Goal: Task Accomplishment & Management: Complete application form

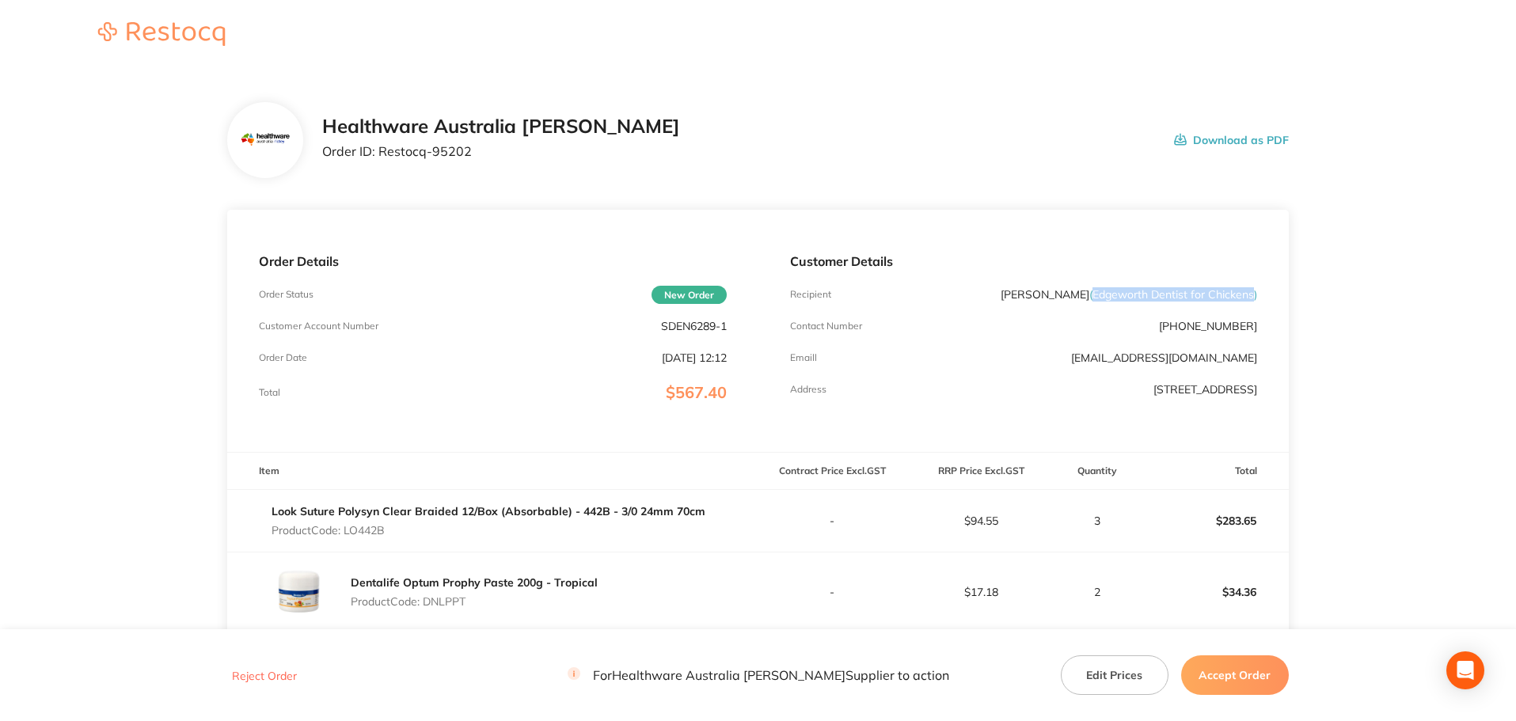
drag, startPoint x: 1094, startPoint y: 296, endPoint x: 1251, endPoint y: 298, distance: 156.8
click at [1251, 298] on span "( Edgeworth Dentist for Chickens )" at bounding box center [1173, 294] width 168 height 14
copy span "Edgeworth Dentist for Chickens"
drag, startPoint x: 733, startPoint y: 327, endPoint x: 640, endPoint y: 326, distance: 92.6
click at [640, 326] on div "Order Details Order Status New Order Customer Account Number SDEN6289-1 Order D…" at bounding box center [492, 331] width 530 height 242
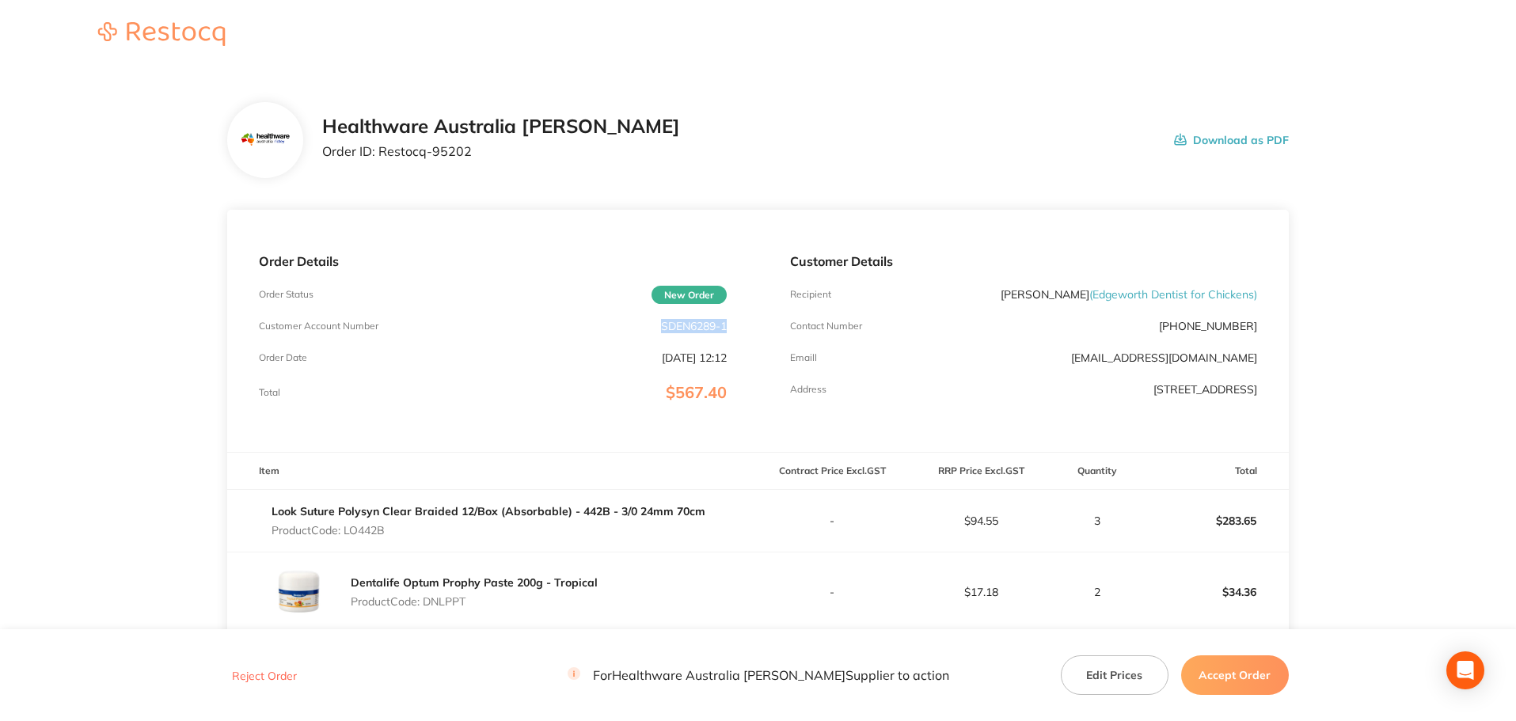
copy p "SDEN6289-1"
click at [1044, 294] on p "[PERSON_NAME] ( [PERSON_NAME] Dentist for Chickens )" at bounding box center [1129, 294] width 256 height 13
copy p "Amit"
drag, startPoint x: 1093, startPoint y: 296, endPoint x: 1251, endPoint y: 298, distance: 157.5
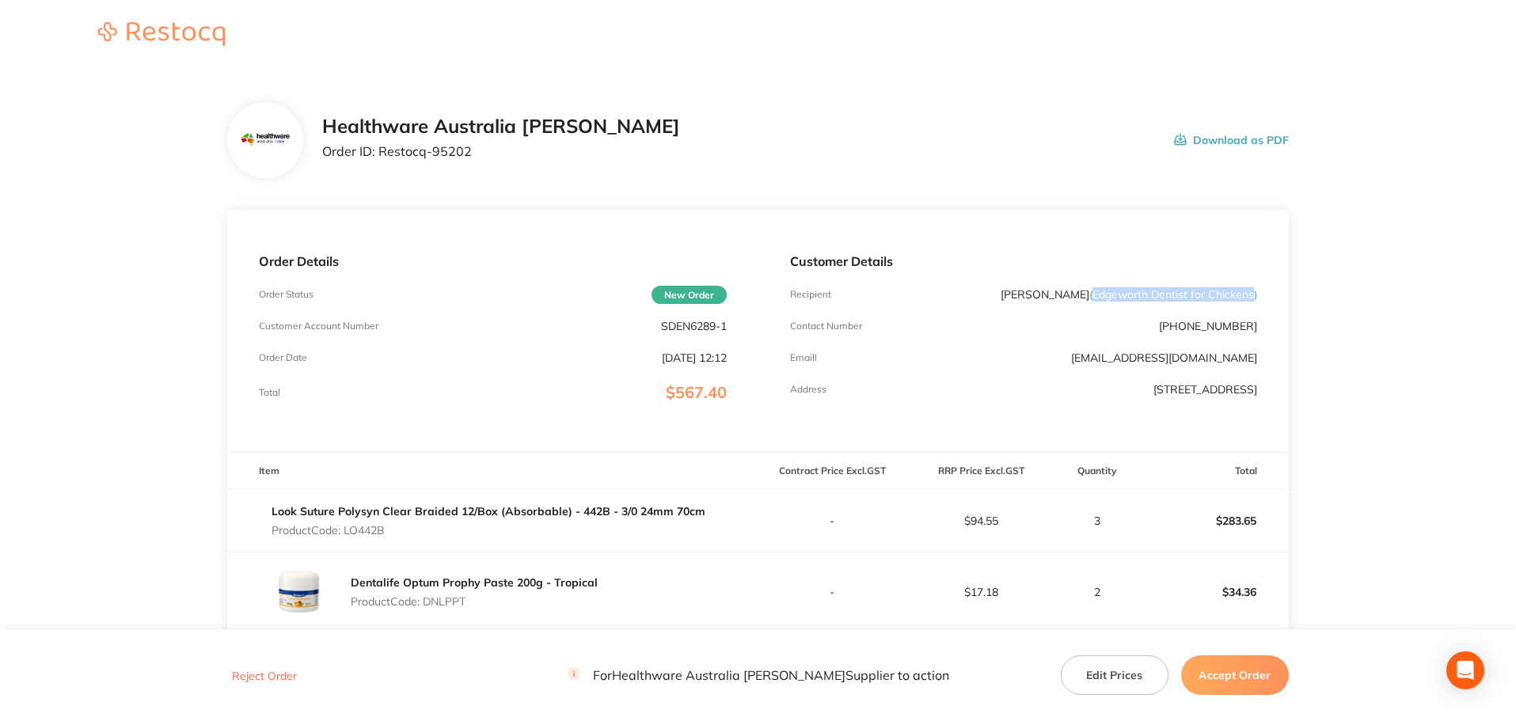
click at [1251, 298] on span "( Edgeworth Dentist for Chickens )" at bounding box center [1173, 294] width 168 height 14
copy span "Edgeworth Dentist for Chickens"
drag, startPoint x: 1059, startPoint y: 297, endPoint x: 1005, endPoint y: 297, distance: 53.8
click at [1005, 297] on div "Recipient [PERSON_NAME] ( [PERSON_NAME] Dentist for Chickens )" at bounding box center [1023, 294] width 467 height 13
copy p "Dr [PERSON_NAME]"
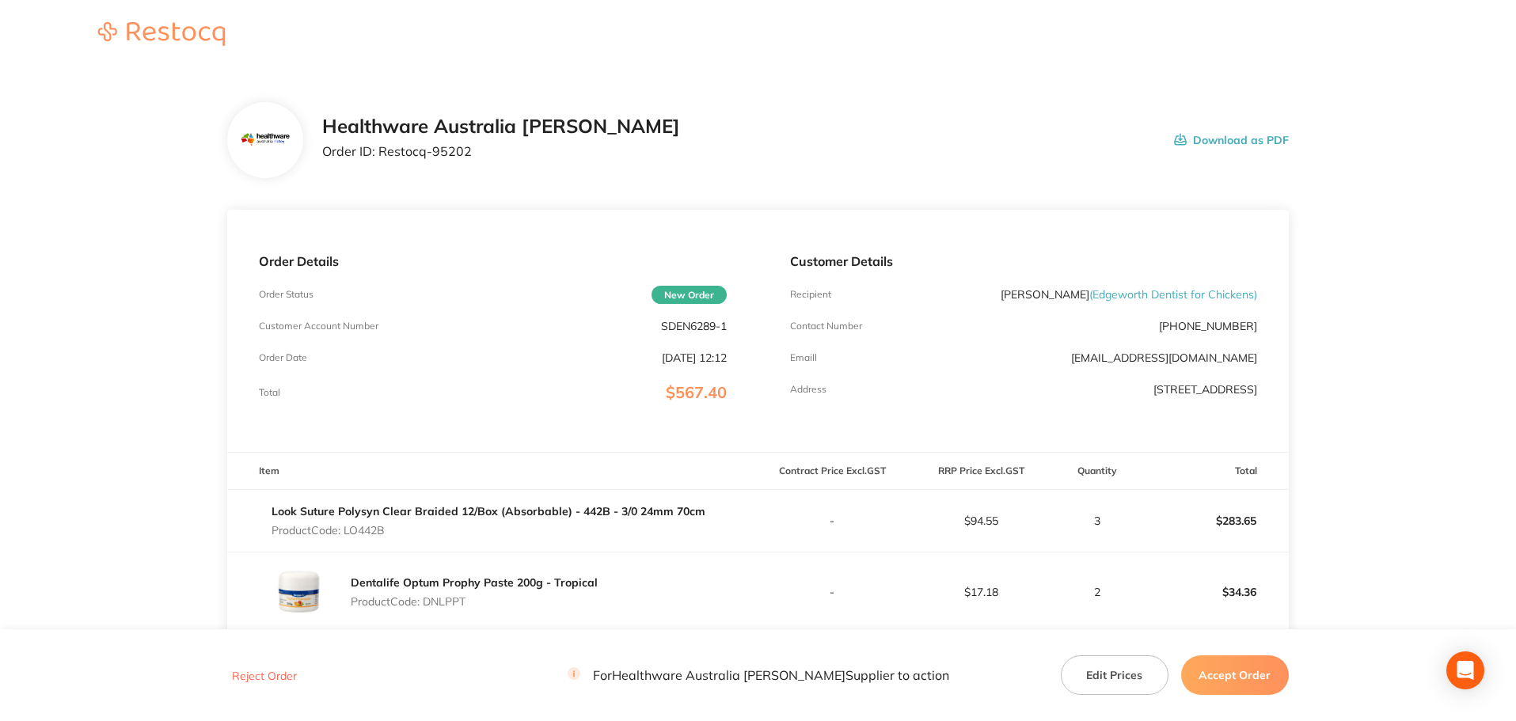
click at [1080, 297] on p "[PERSON_NAME] ( [PERSON_NAME] Dentist for Chickens )" at bounding box center [1129, 294] width 256 height 13
copy p "[PERSON_NAME]"
drag, startPoint x: 1240, startPoint y: 331, endPoint x: 1181, endPoint y: 330, distance: 59.4
click at [1181, 330] on div "Customer Details Recipient [PERSON_NAME] ( [PERSON_NAME] Dentist for Chickens )…" at bounding box center [1023, 331] width 530 height 242
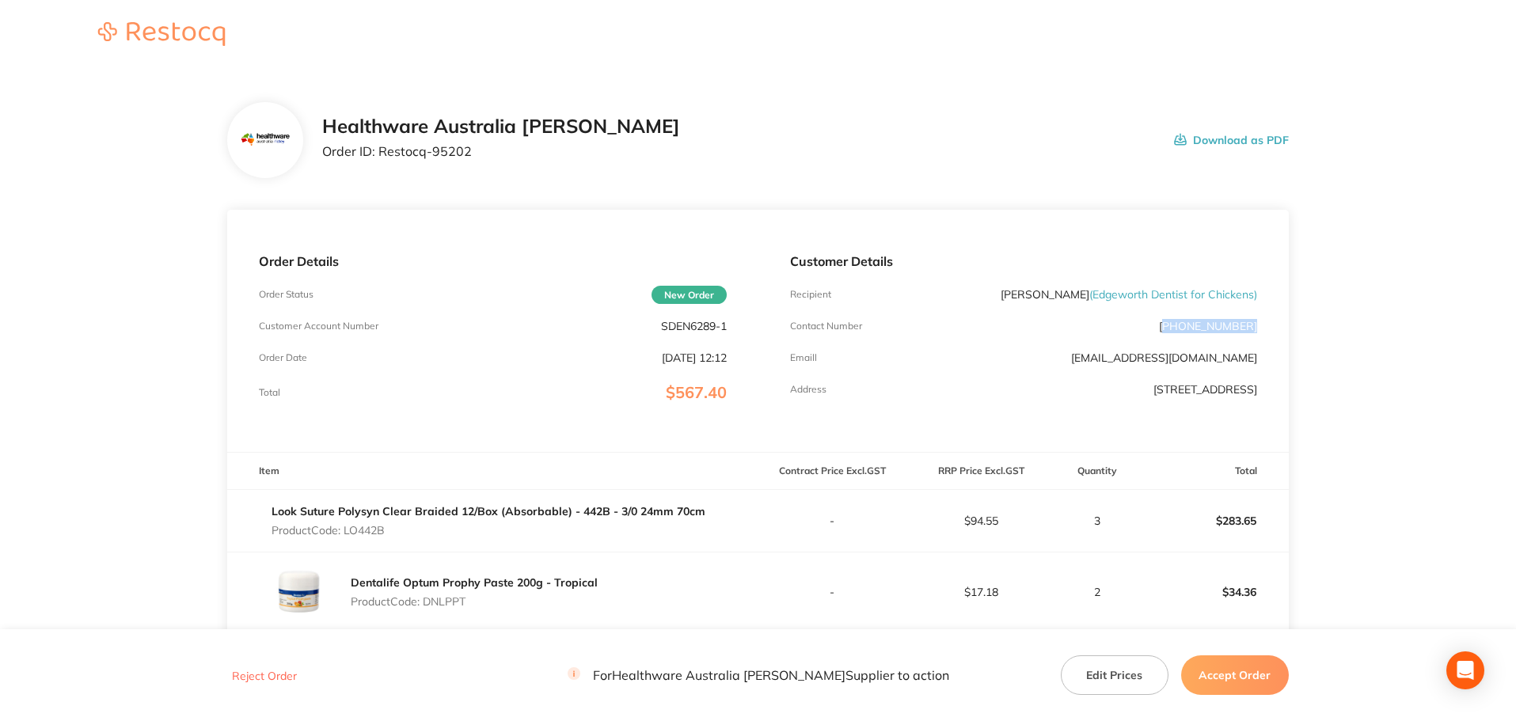
copy p "02) 4953 0016"
drag, startPoint x: 1268, startPoint y: 359, endPoint x: 1037, endPoint y: 351, distance: 231.3
click at [1037, 351] on div "Customer Details Recipient [PERSON_NAME] ( [PERSON_NAME] Dentist for Chickens )…" at bounding box center [1023, 331] width 530 height 242
copy link "[EMAIL_ADDRESS][DOMAIN_NAME]"
drag, startPoint x: 1016, startPoint y: 392, endPoint x: 1134, endPoint y: 400, distance: 119.0
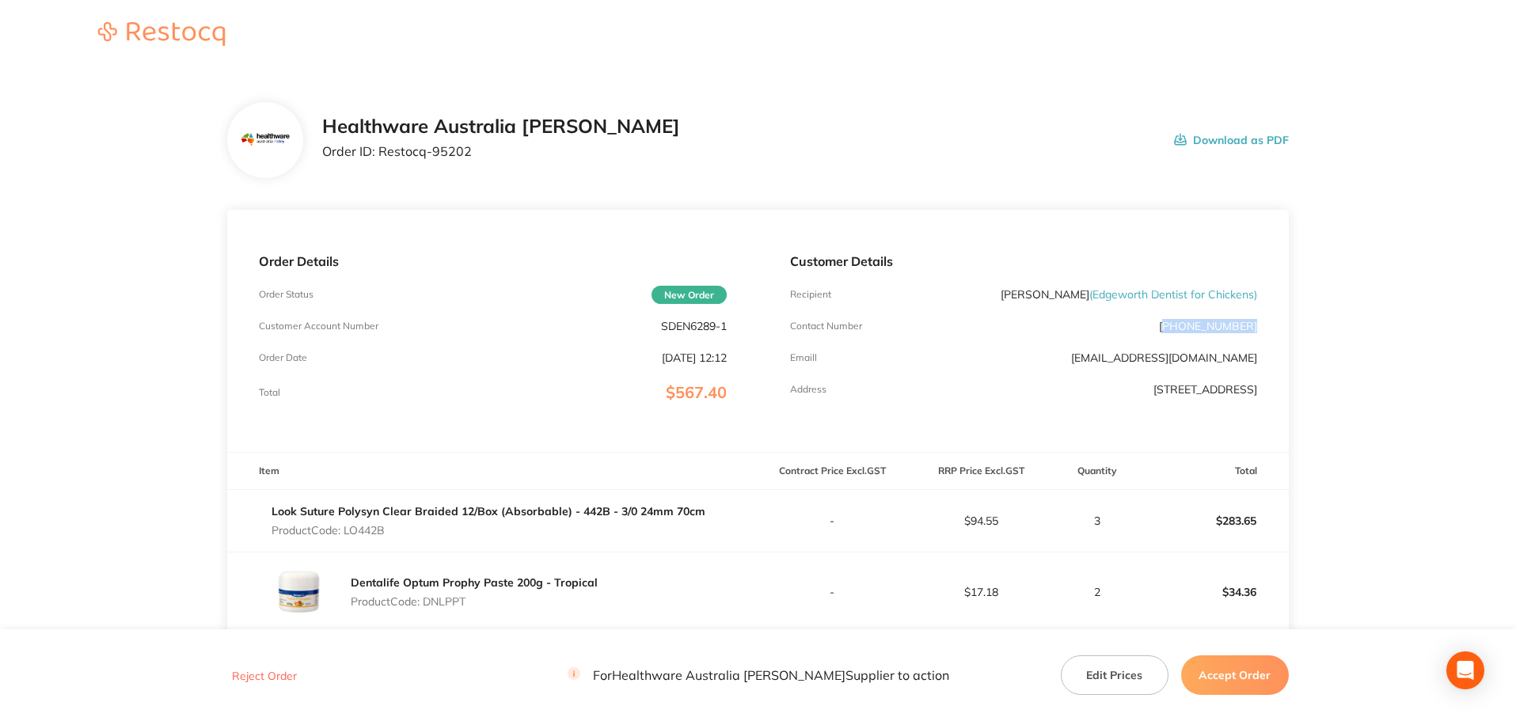
click at [1134, 400] on div "Customer Details Recipient [PERSON_NAME] ( [PERSON_NAME] Dentist for Chickens )…" at bounding box center [1023, 331] width 530 height 242
copy p "[STREET_ADDRESS]"
click at [1162, 383] on p "[STREET_ADDRESS]" at bounding box center [1205, 389] width 104 height 13
copy p "Edgeworth"
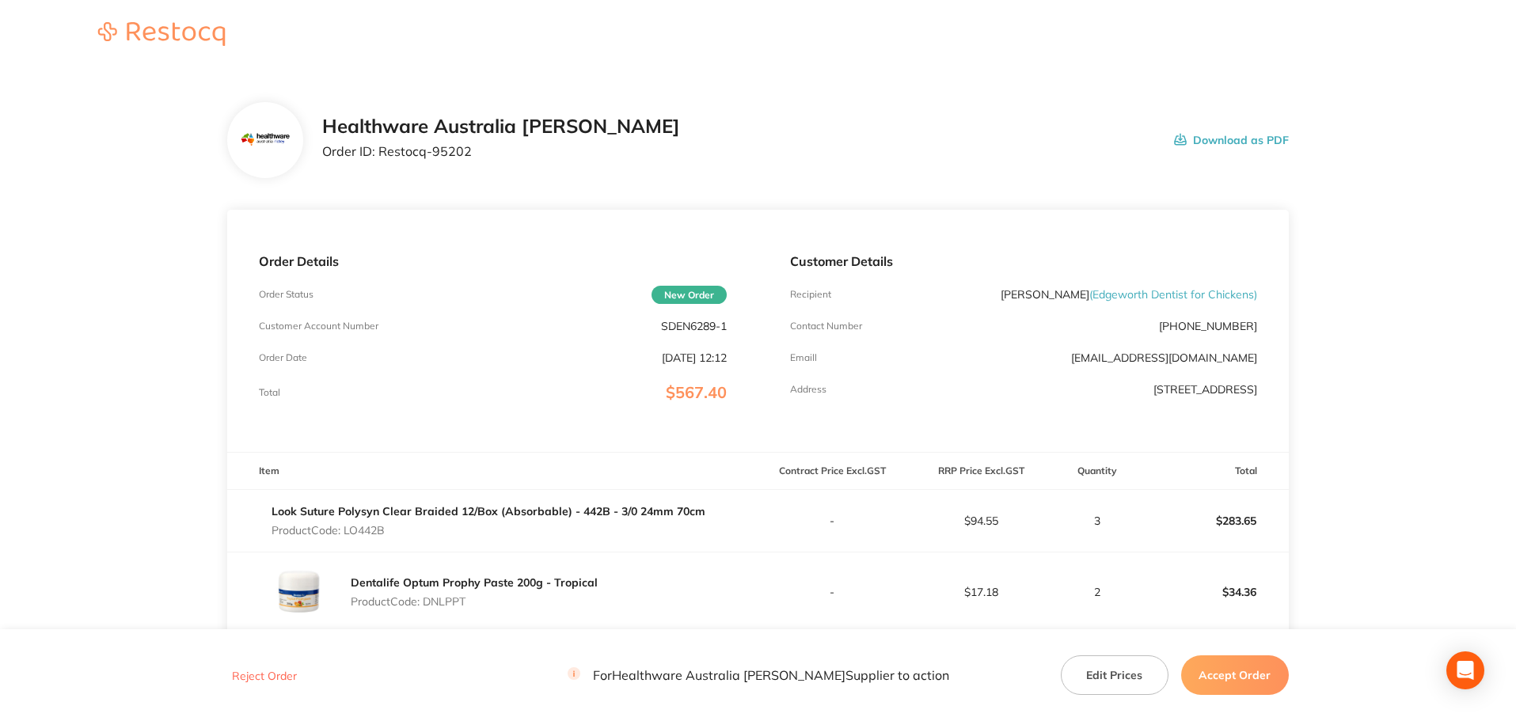
click at [1218, 391] on p "[STREET_ADDRESS]" at bounding box center [1205, 389] width 104 height 13
click at [1250, 387] on p "[STREET_ADDRESS]" at bounding box center [1205, 389] width 104 height 13
click at [370, 534] on p "Product Code: LO442B" at bounding box center [489, 530] width 434 height 13
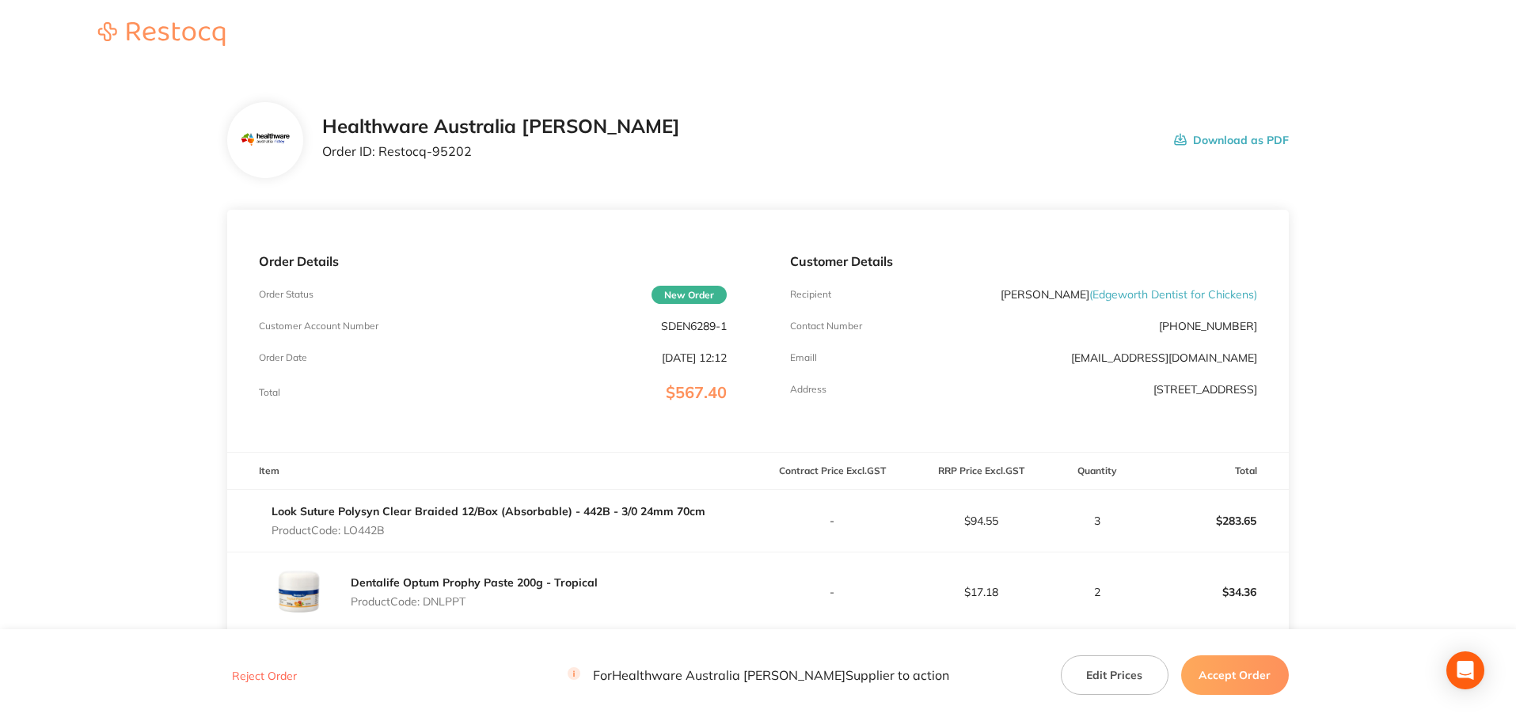
click at [370, 534] on p "Product Code: LO442B" at bounding box center [489, 530] width 434 height 13
click at [371, 532] on p "Product Code: LO442B" at bounding box center [489, 530] width 434 height 13
click at [367, 531] on p "Product Code: LO442B" at bounding box center [489, 530] width 434 height 13
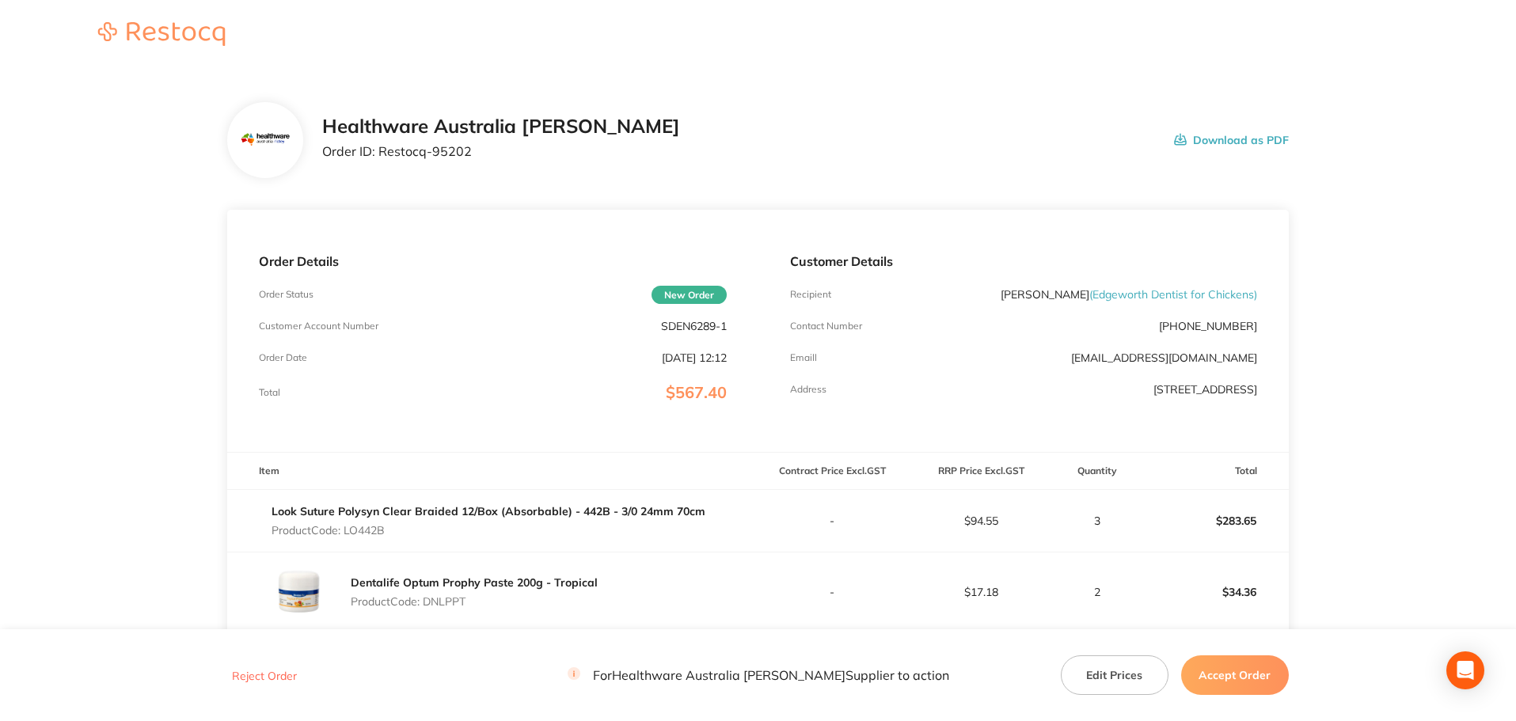
click at [367, 531] on p "Product Code: LO442B" at bounding box center [489, 530] width 434 height 13
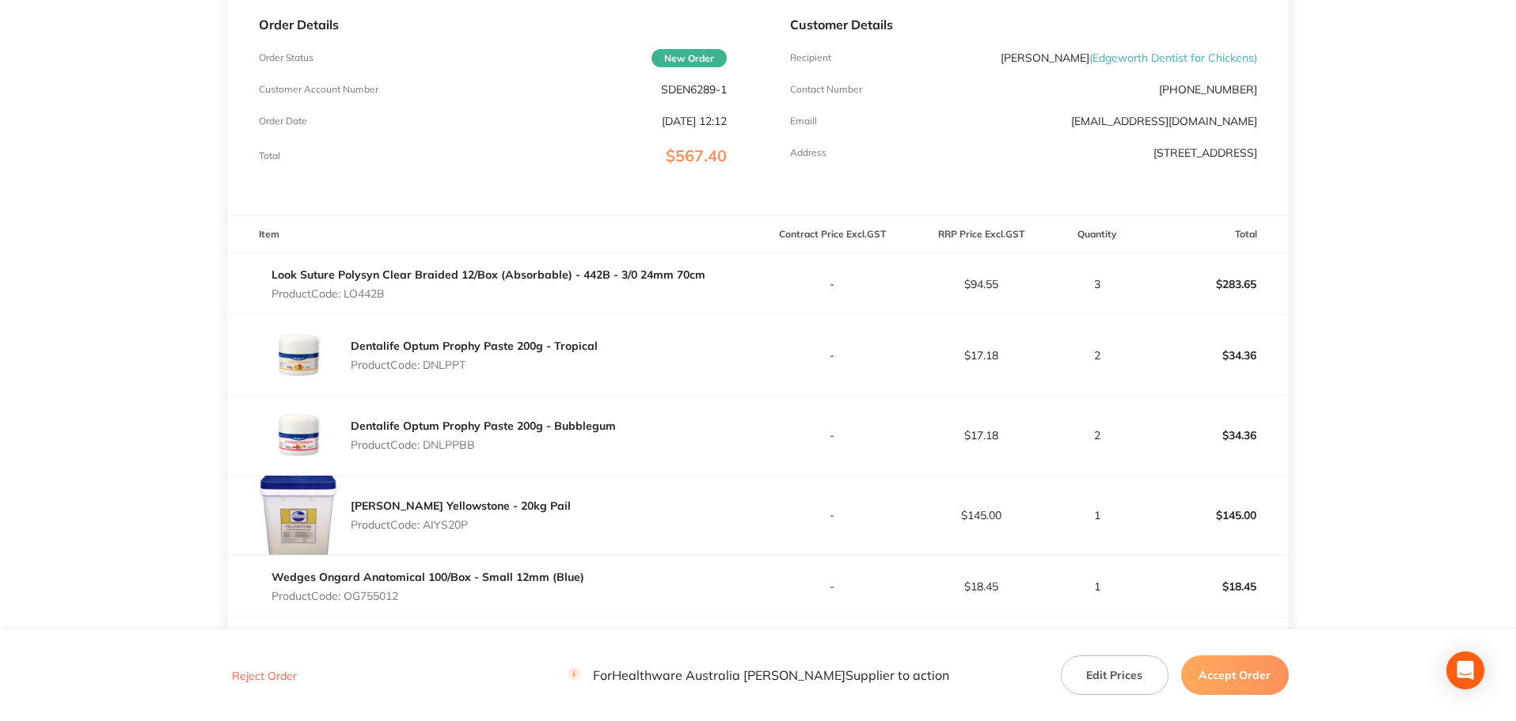
scroll to position [237, 0]
click at [458, 363] on p "Product Code: DNLPPT" at bounding box center [474, 364] width 247 height 13
click at [468, 446] on p "Product Code: DNLPPBB" at bounding box center [483, 444] width 265 height 13
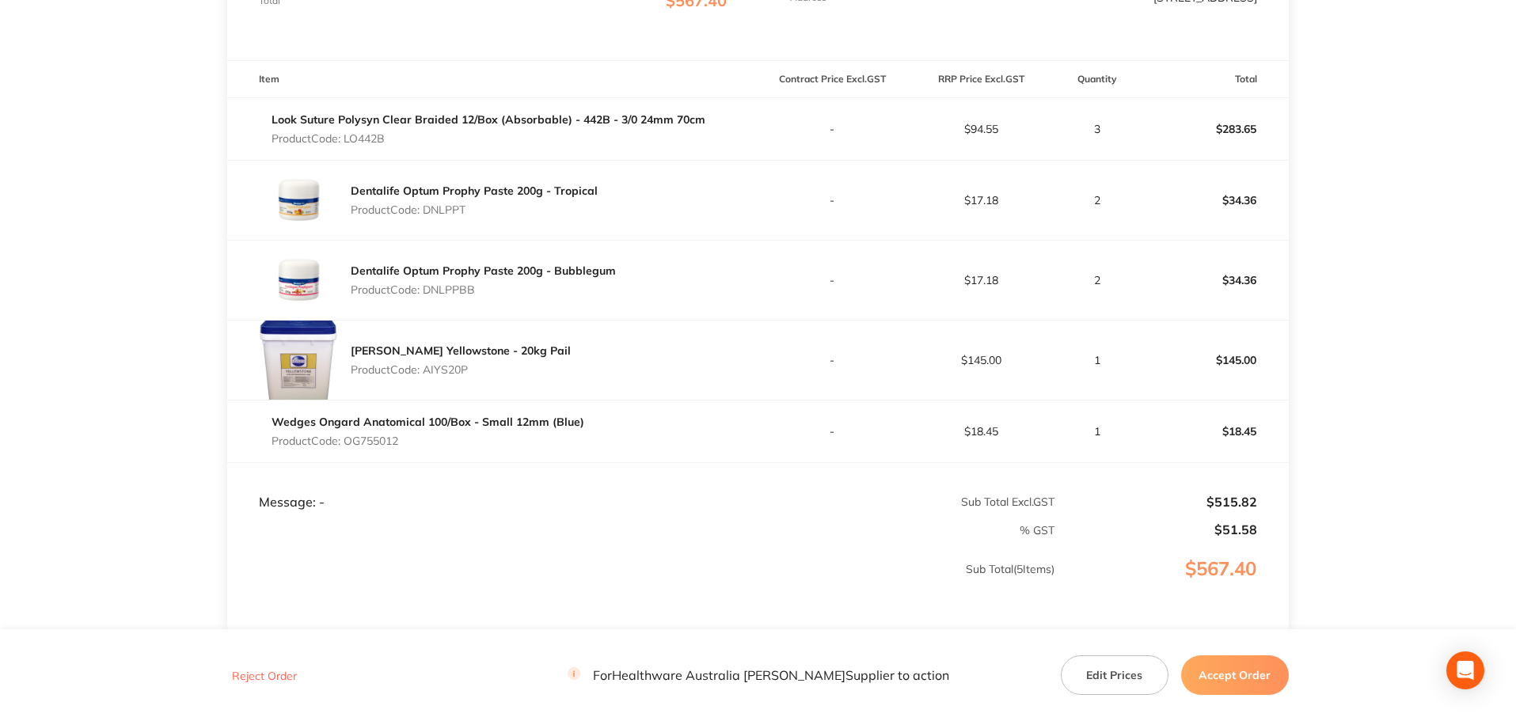
scroll to position [396, 0]
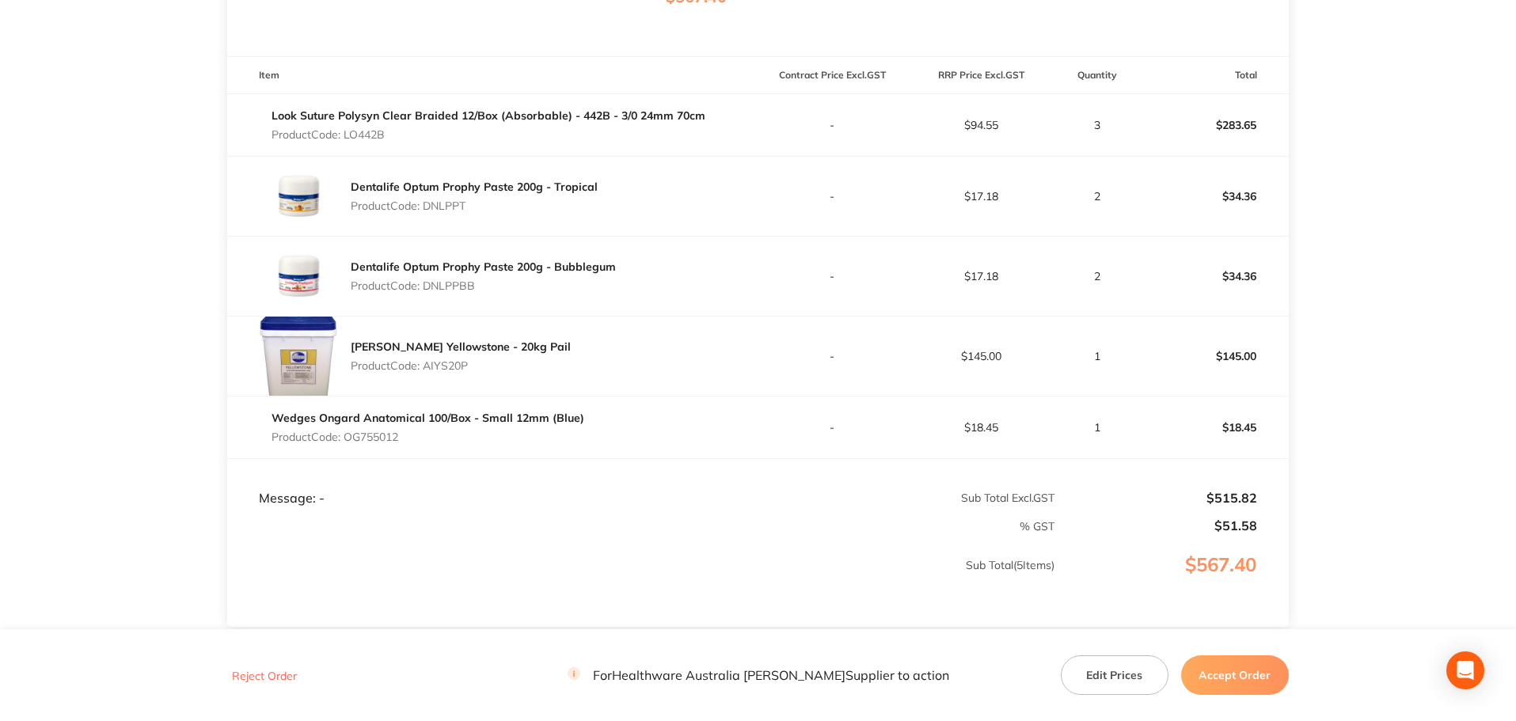
click at [452, 369] on p "Product Code: AIYS20P" at bounding box center [461, 365] width 220 height 13
click at [386, 438] on p "Product Code: OG755012" at bounding box center [428, 437] width 313 height 13
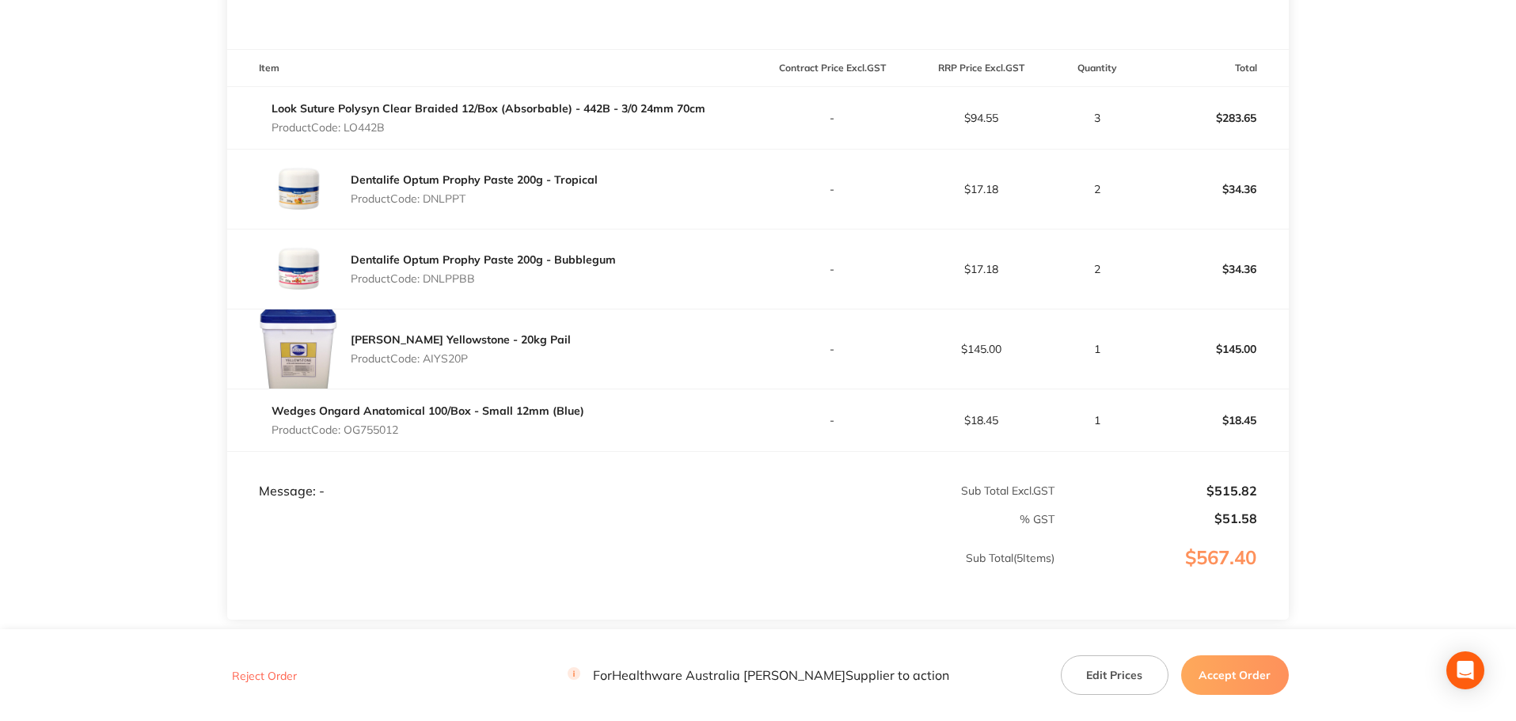
scroll to position [520, 0]
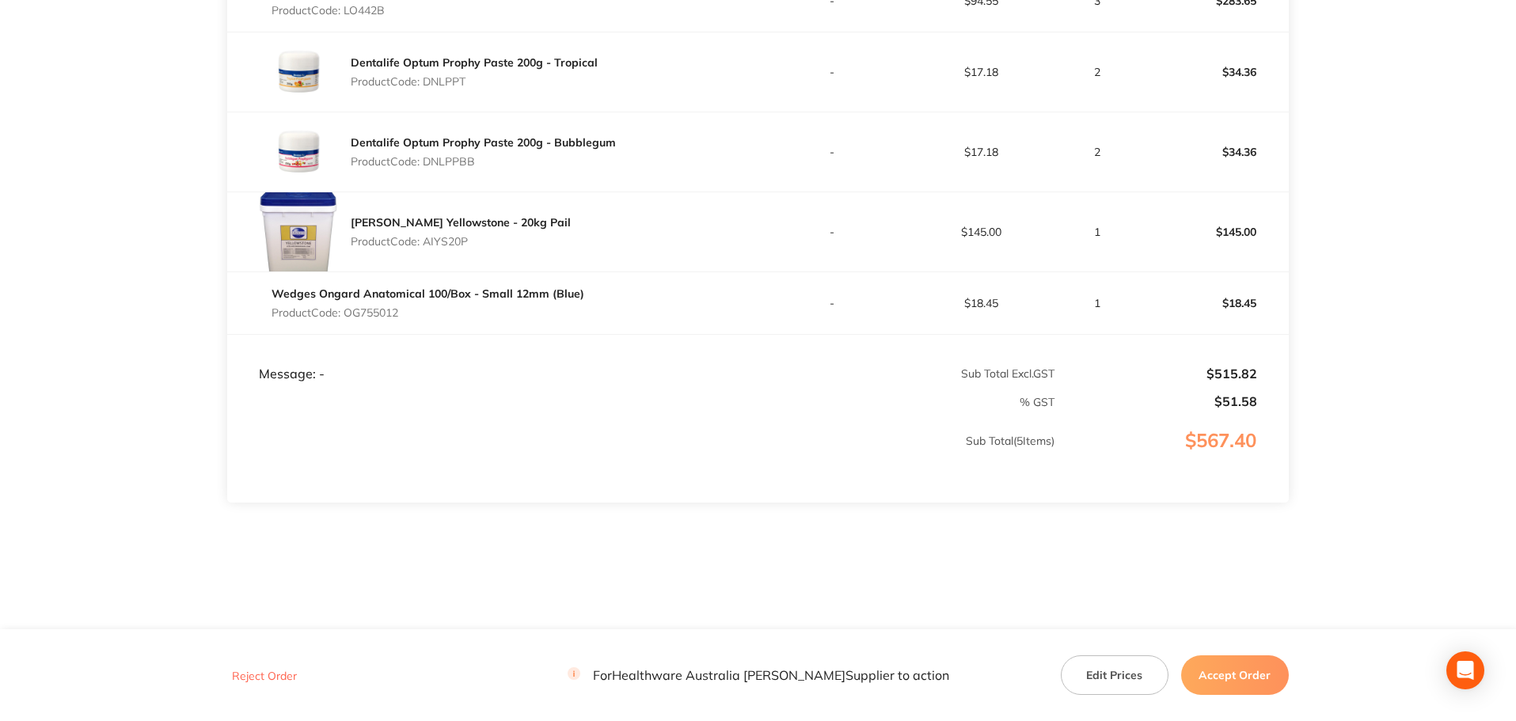
click at [1259, 665] on button "Accept Order" at bounding box center [1235, 675] width 108 height 40
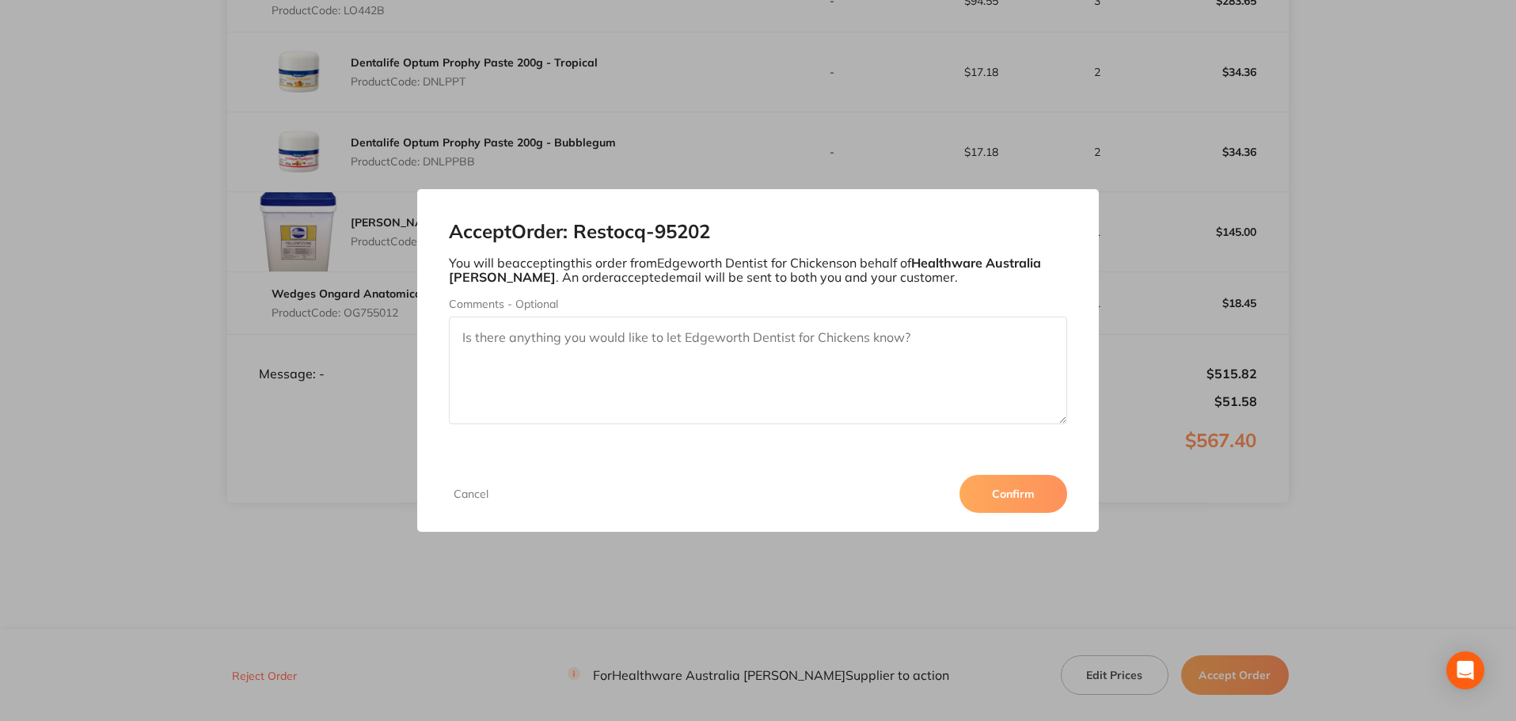
click at [1016, 491] on button "Confirm" at bounding box center [1013, 494] width 108 height 38
